Goal: Information Seeking & Learning: Learn about a topic

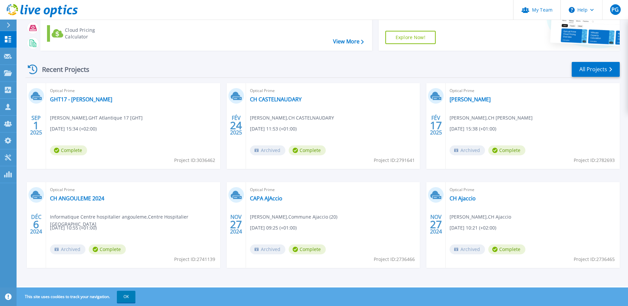
scroll to position [61, 0]
click at [99, 101] on link "GHT17 - [PERSON_NAME]" at bounding box center [81, 99] width 62 height 7
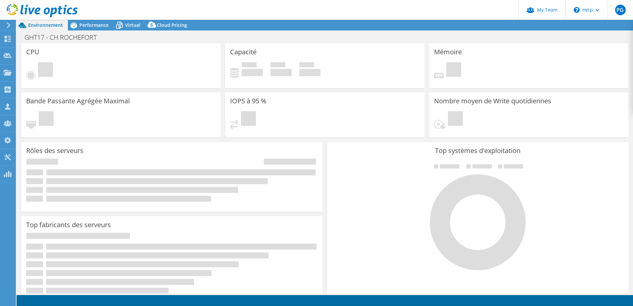
select select "USD"
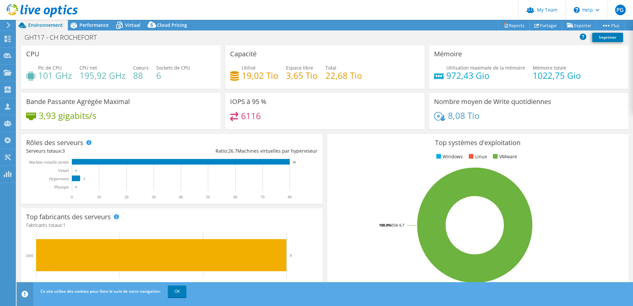
drag, startPoint x: 131, startPoint y: 17, endPoint x: 132, endPoint y: 21, distance: 3.7
click at [131, 17] on header "PG Admin d'équipe de partenaire [PERSON_NAME] [EMAIL_ADDRESS][DOMAIN_NAME] Avit…" at bounding box center [316, 10] width 633 height 20
click at [128, 27] on span "Virtual" at bounding box center [132, 25] width 15 height 6
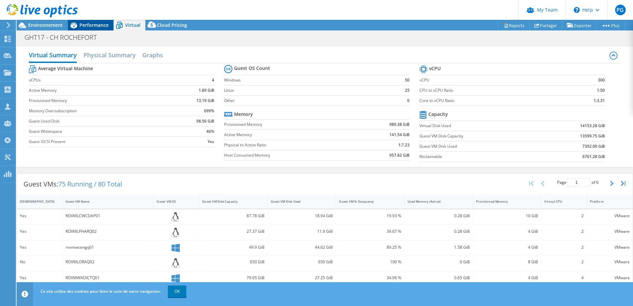
click at [88, 26] on span "Performance" at bounding box center [93, 25] width 29 height 6
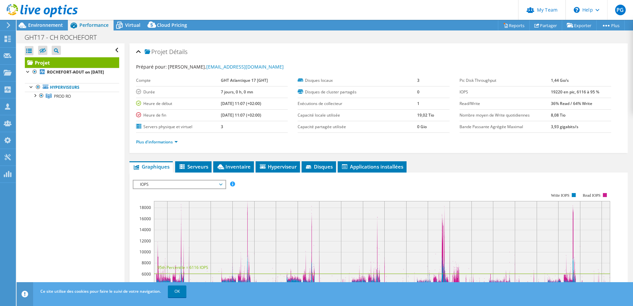
click at [198, 178] on div "IOPS Débit de disque Taille IO Latence Longueur de file d'attente Pourcentage d…" at bounding box center [378, 290] width 491 height 229
click at [198, 182] on span "IOPS" at bounding box center [179, 184] width 85 height 8
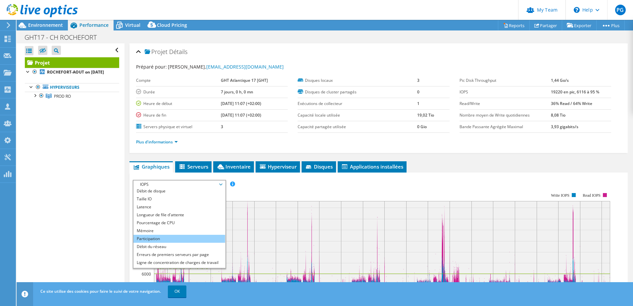
scroll to position [24, 0]
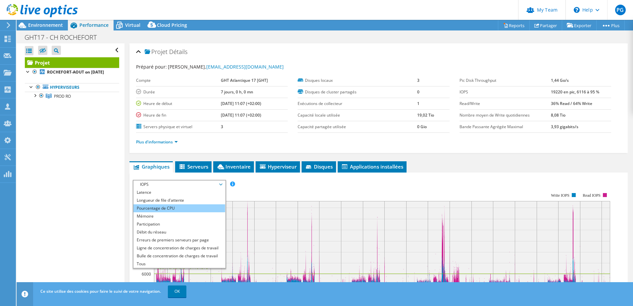
click at [185, 210] on li "Pourcentage de CPU" at bounding box center [179, 208] width 92 height 8
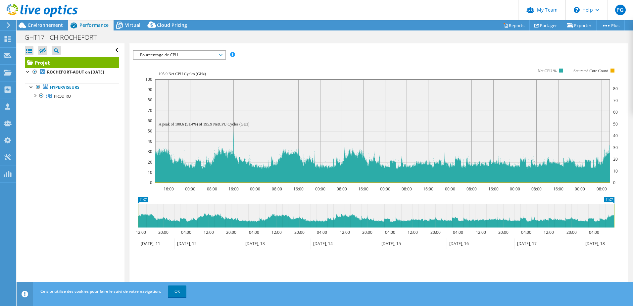
scroll to position [97, 0]
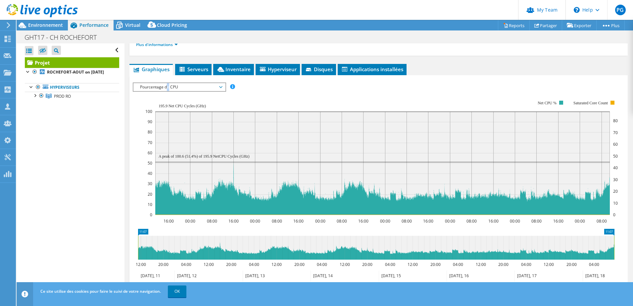
click at [168, 88] on span "Pourcentage de CPU" at bounding box center [179, 87] width 85 height 8
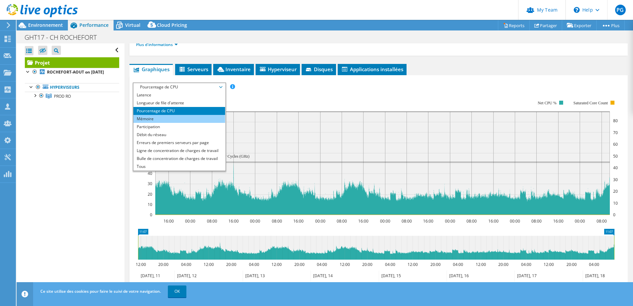
drag, startPoint x: 168, startPoint y: 88, endPoint x: 161, endPoint y: 120, distance: 32.8
click at [161, 120] on li "Mémoire" at bounding box center [179, 119] width 92 height 8
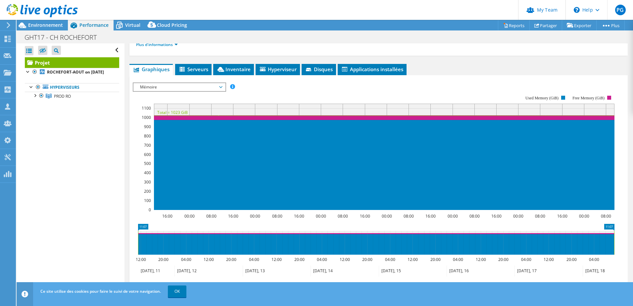
click at [156, 88] on span "Mémoire" at bounding box center [179, 87] width 85 height 8
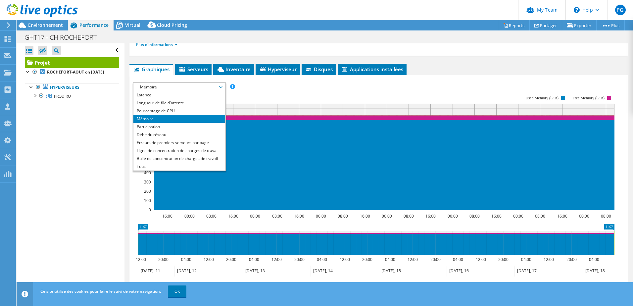
click at [175, 120] on li "Mémoire" at bounding box center [179, 119] width 92 height 8
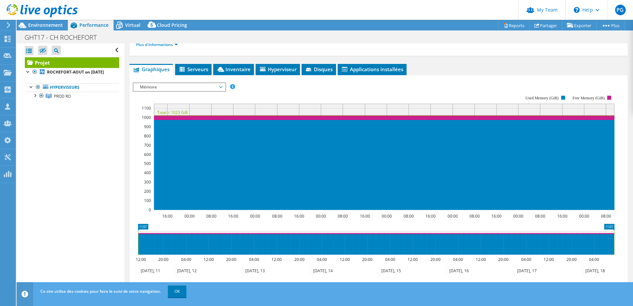
click at [159, 89] on span "Mémoire" at bounding box center [179, 87] width 85 height 8
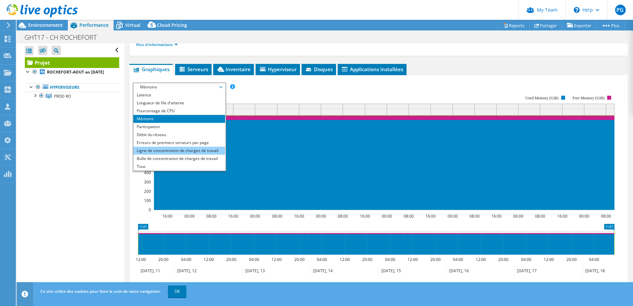
click at [178, 150] on li "Ligne de concentration de charges de travail" at bounding box center [179, 151] width 92 height 8
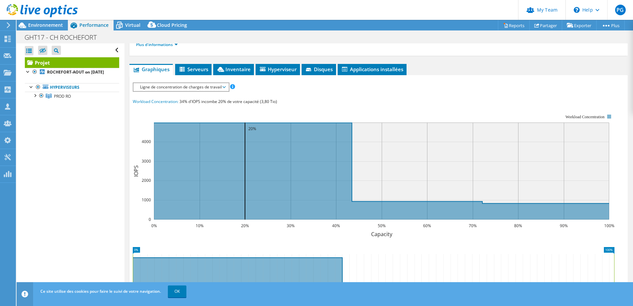
click at [160, 88] on span "Ligne de concentration de charges de travail" at bounding box center [181, 87] width 88 height 8
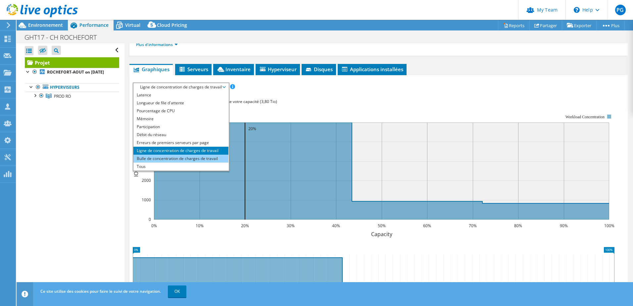
click at [171, 158] on li "Bulle de concentration de charges de travail" at bounding box center [180, 158] width 95 height 8
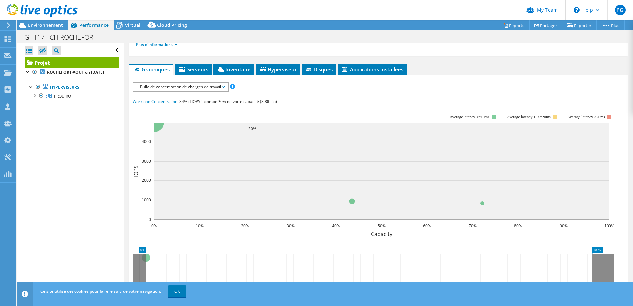
click at [161, 88] on span "Bulle de concentration de charges de travail" at bounding box center [181, 87] width 88 height 8
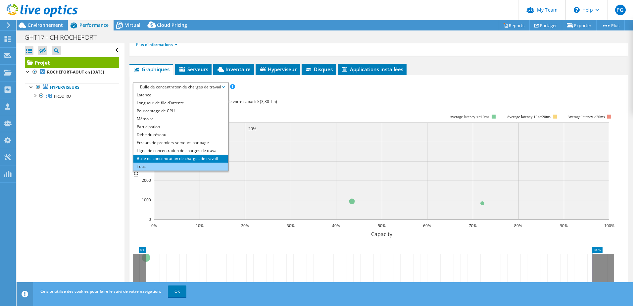
click at [151, 164] on li "Tous" at bounding box center [180, 166] width 94 height 8
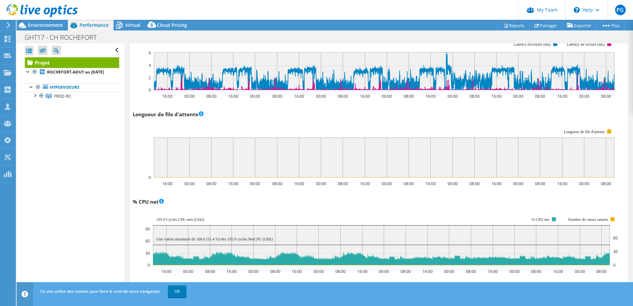
scroll to position [296, 0]
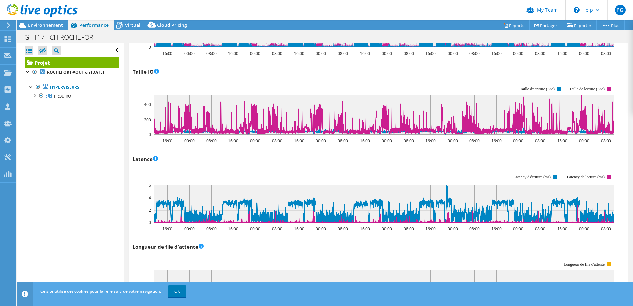
click at [255, 305] on html "PG Admin d'équipe de partenaire [PERSON_NAME] [EMAIL_ADDRESS][DOMAIN_NAME] Avit…" at bounding box center [316, 153] width 633 height 306
